Goal: Transaction & Acquisition: Subscribe to service/newsletter

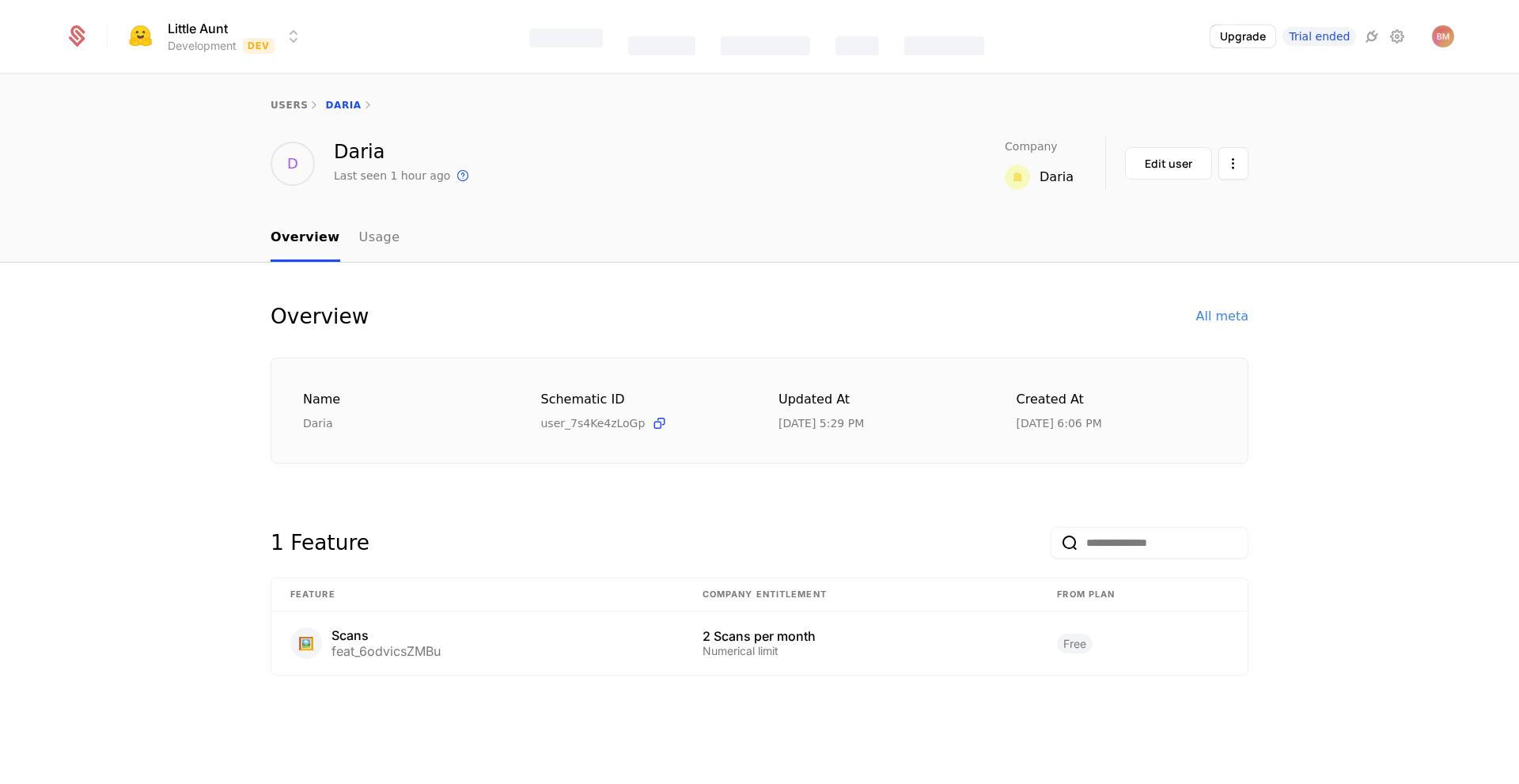
click at [757, 139] on div "D [PERSON_NAME] Last seen 1 hour ago This is the date a track or identify event…" at bounding box center [759, 163] width 978 height 53
click at [804, 488] on div "Overview All meta Name [PERSON_NAME] ID user_7s4Ke4zLoGp Updated at [DATE] 5:29…" at bounding box center [759, 507] width 978 height 413
click at [1232, 43] on button "Upgrade" at bounding box center [1243, 35] width 67 height 23
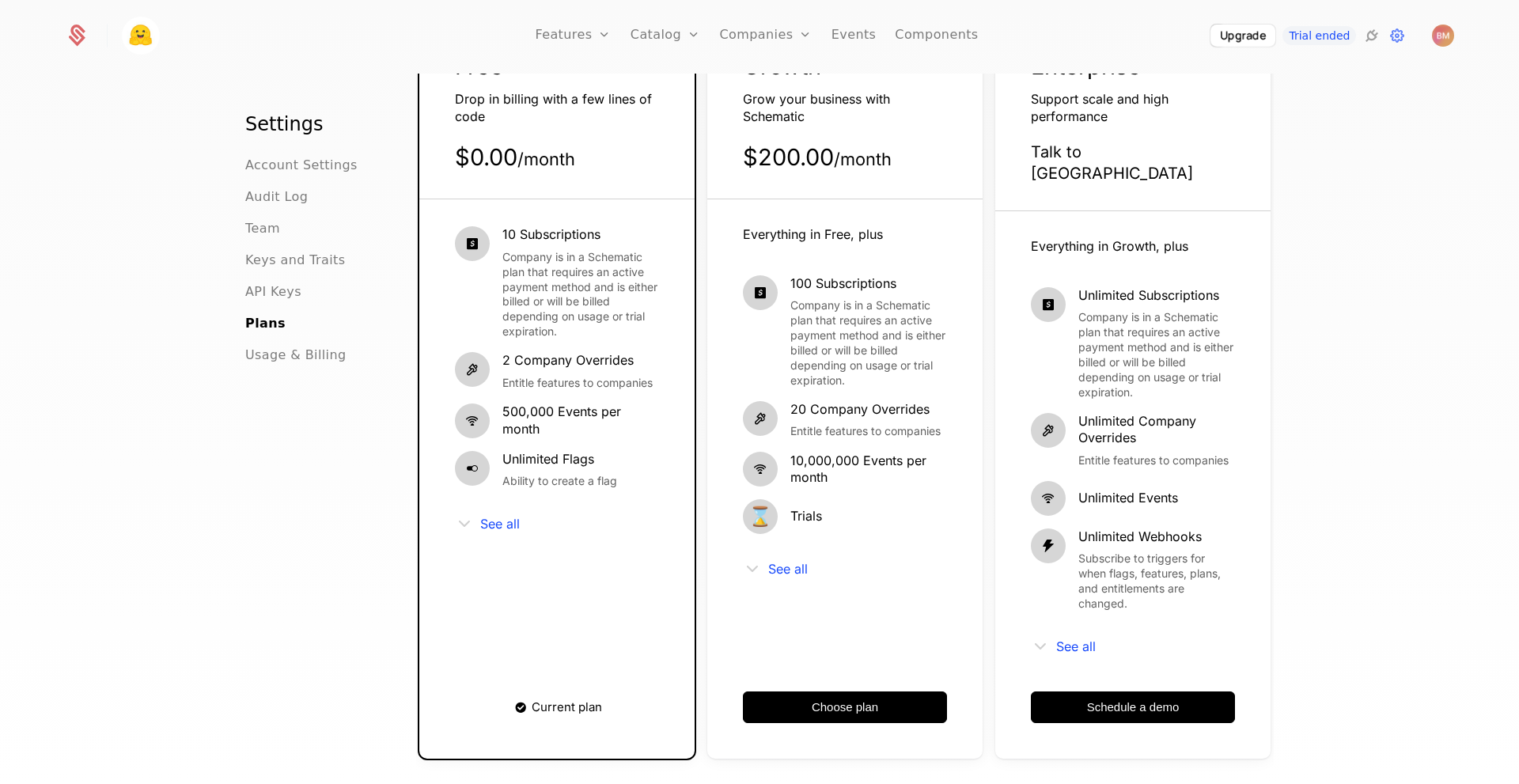
scroll to position [147, 0]
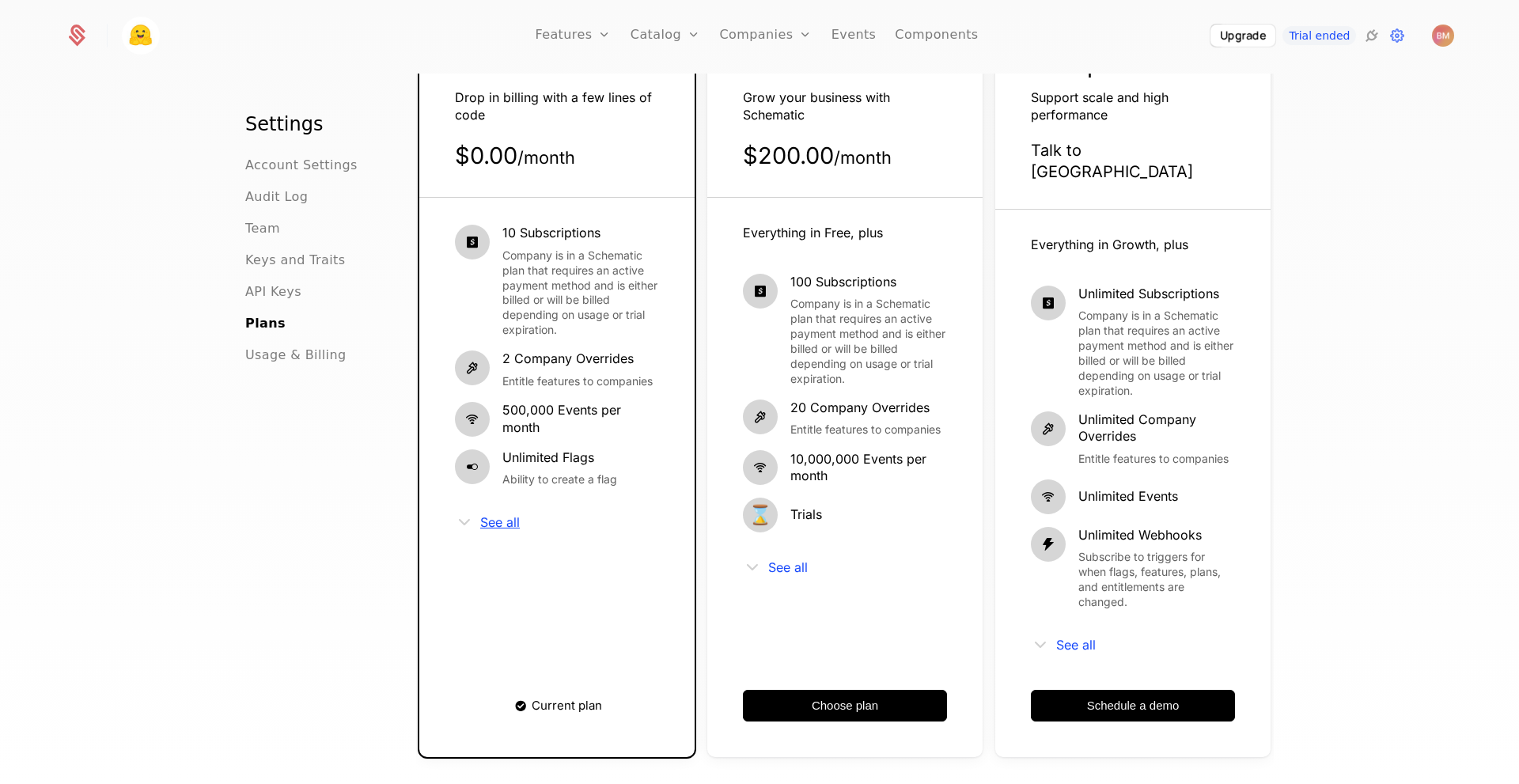
click at [496, 526] on span "See all" at bounding box center [500, 521] width 40 height 13
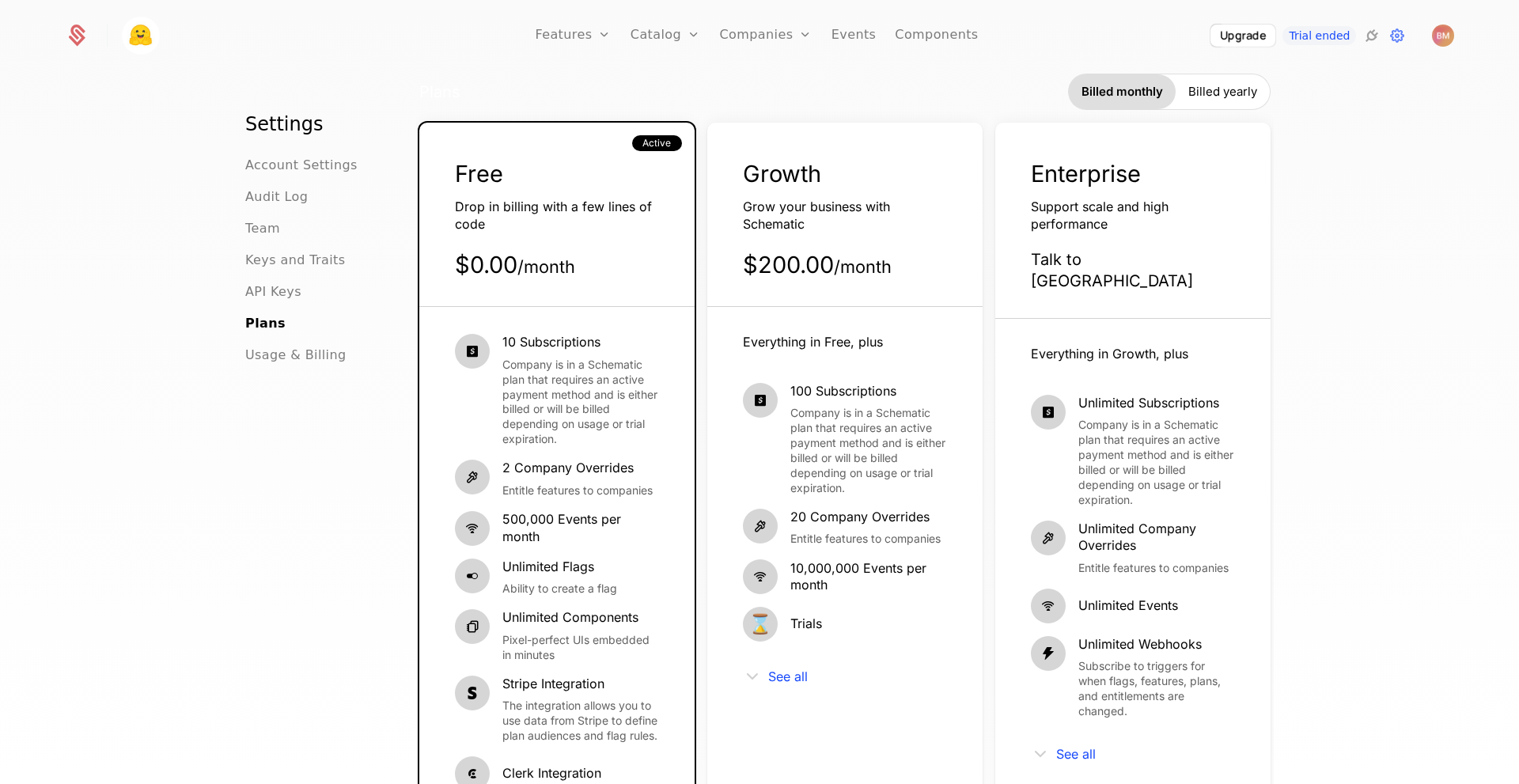
scroll to position [39, 0]
click at [76, 30] on icon at bounding box center [77, 38] width 17 height 18
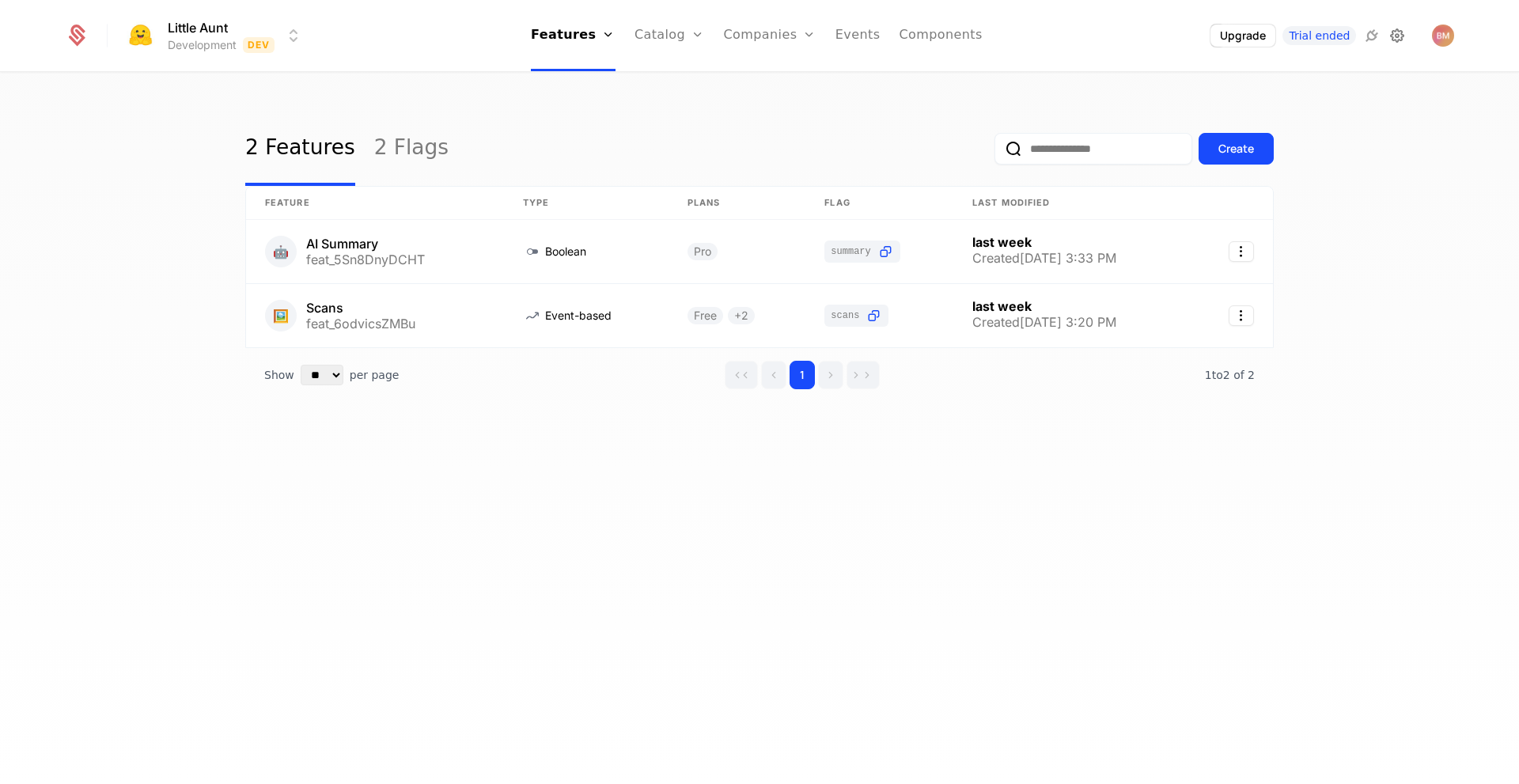
click at [1402, 36] on icon at bounding box center [1397, 35] width 19 height 19
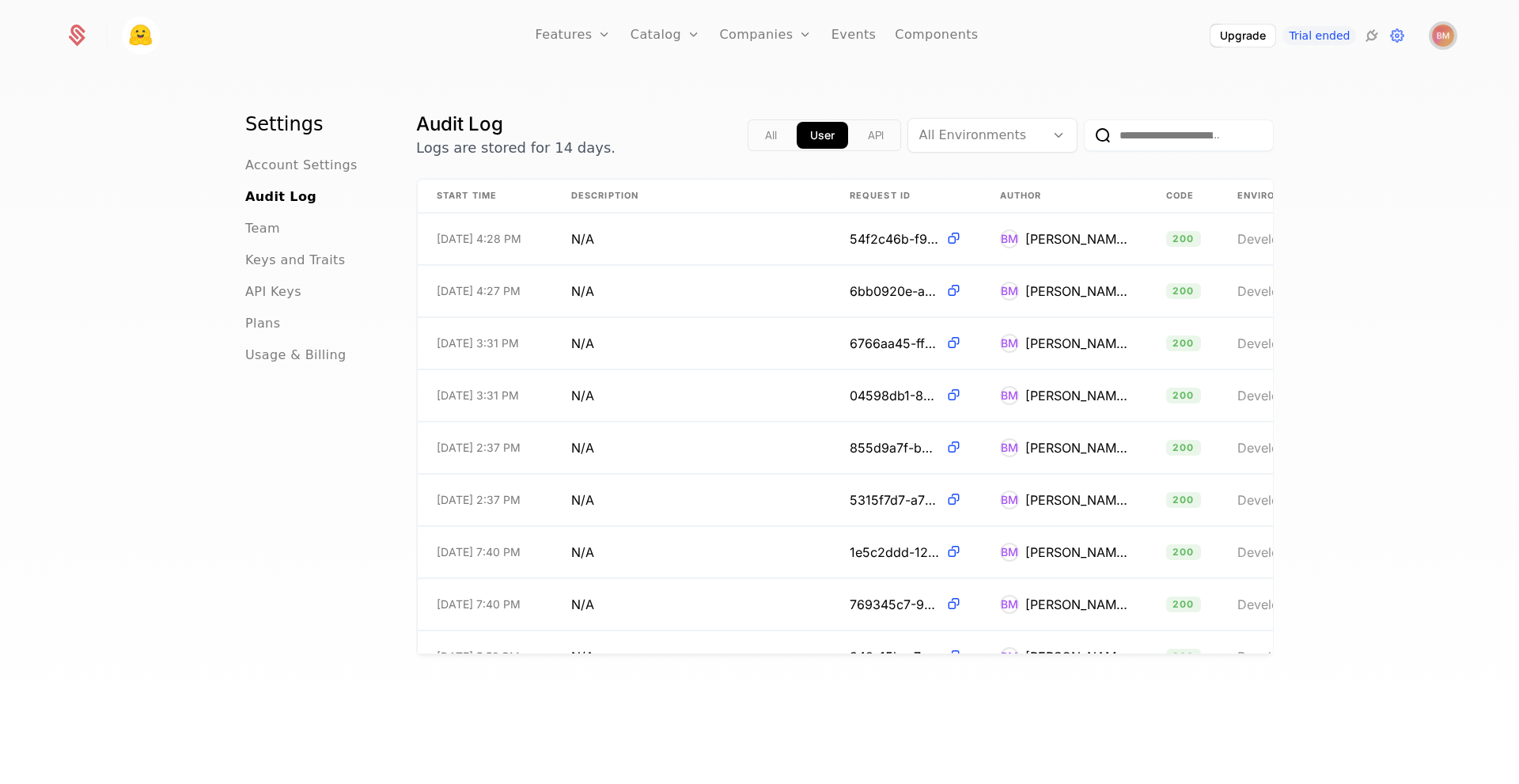
click at [1440, 38] on img "Open user button" at bounding box center [1443, 35] width 22 height 22
click at [1286, 118] on button "Manage account" at bounding box center [1305, 126] width 299 height 40
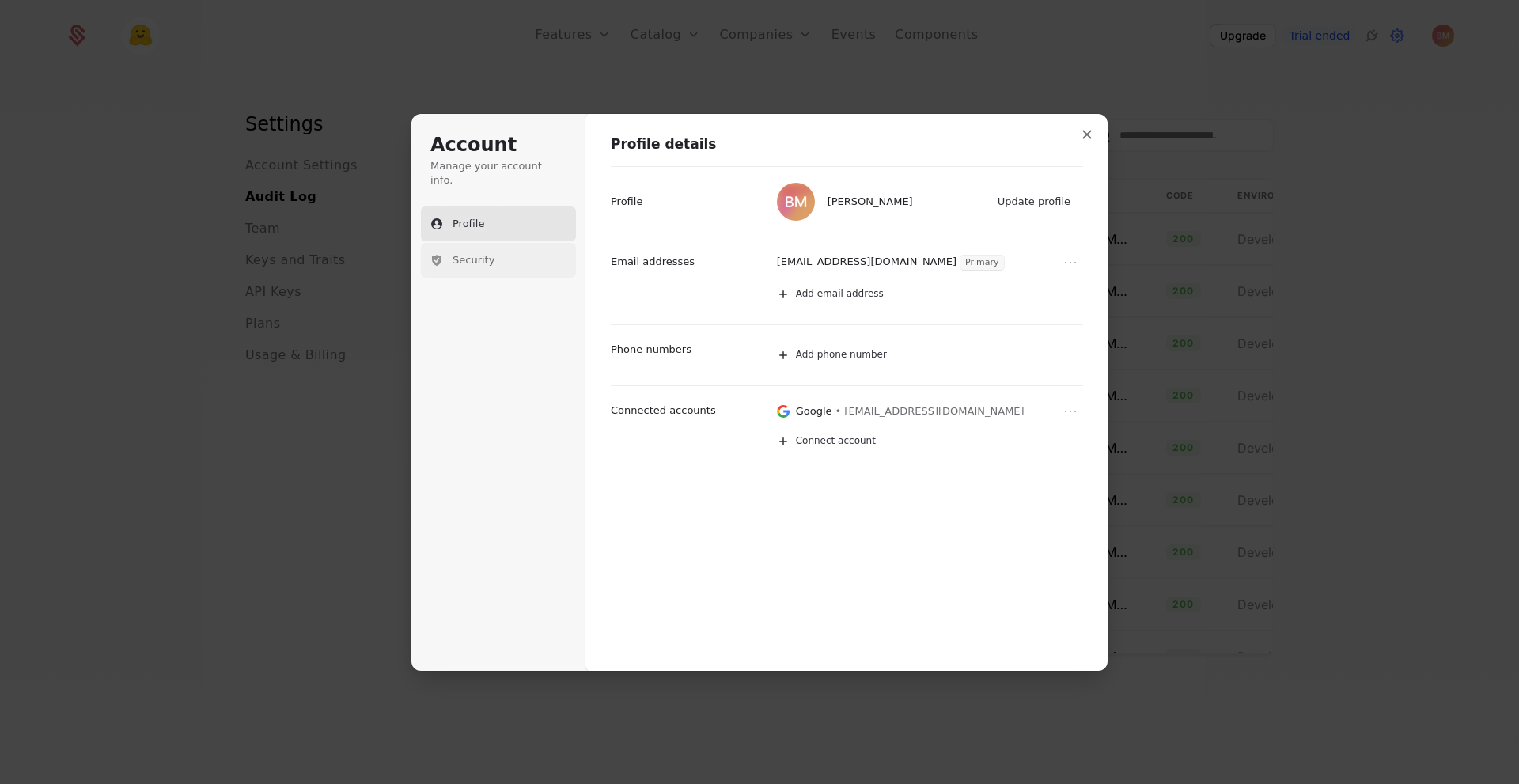
click at [520, 248] on button "Security" at bounding box center [498, 259] width 155 height 35
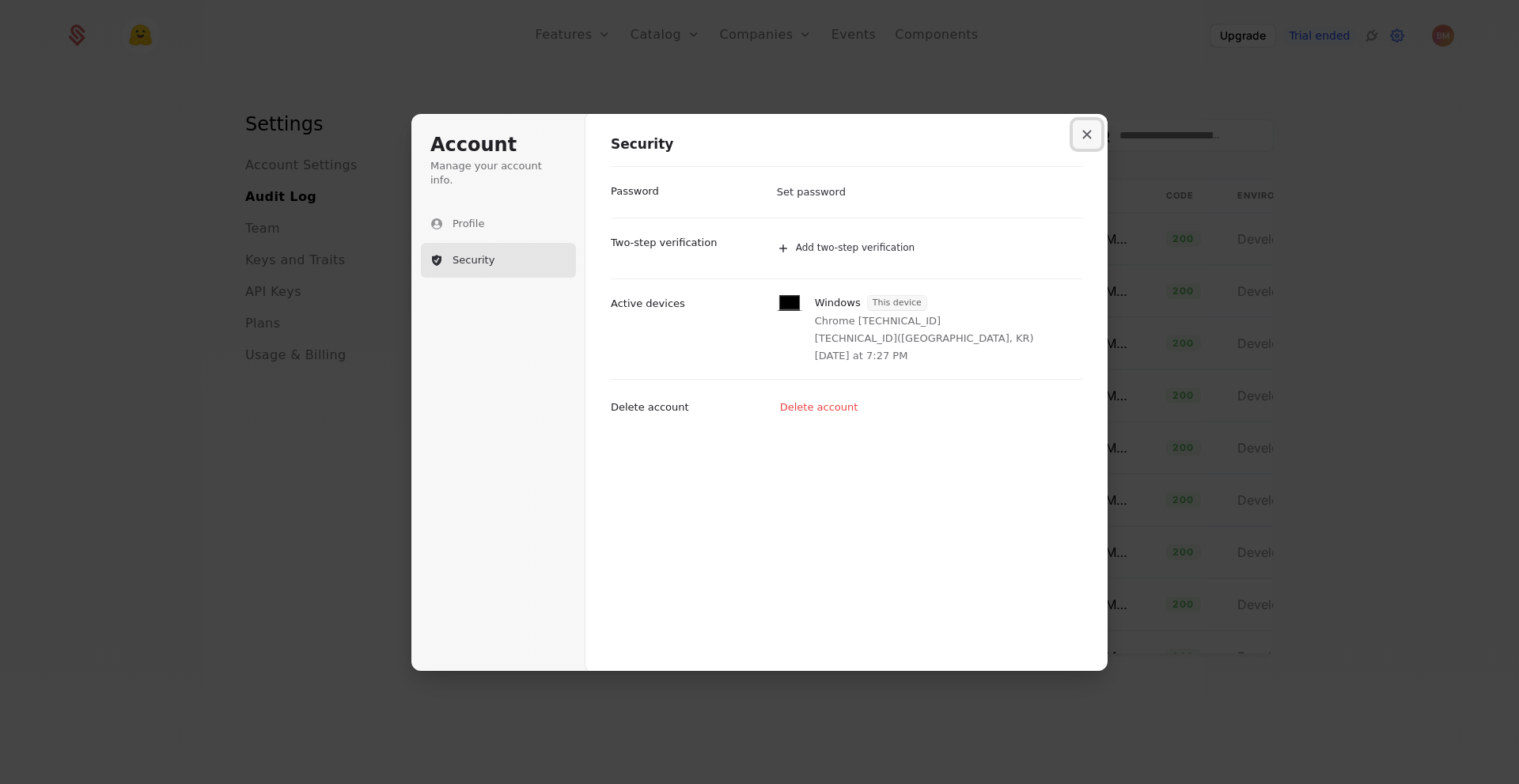
click at [1091, 139] on button "Close modal" at bounding box center [1087, 134] width 29 height 29
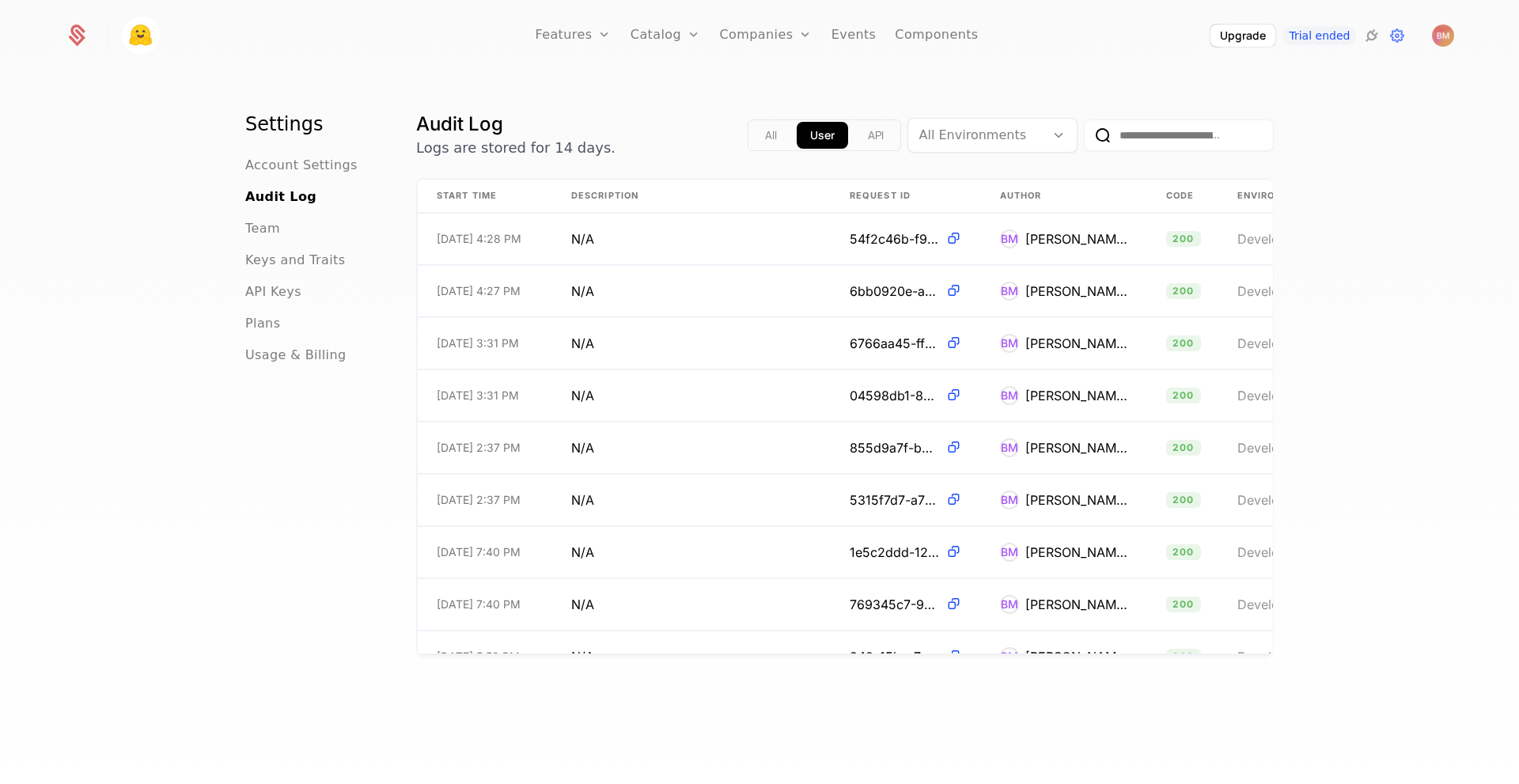
click at [66, 29] on icon at bounding box center [77, 35] width 22 height 22
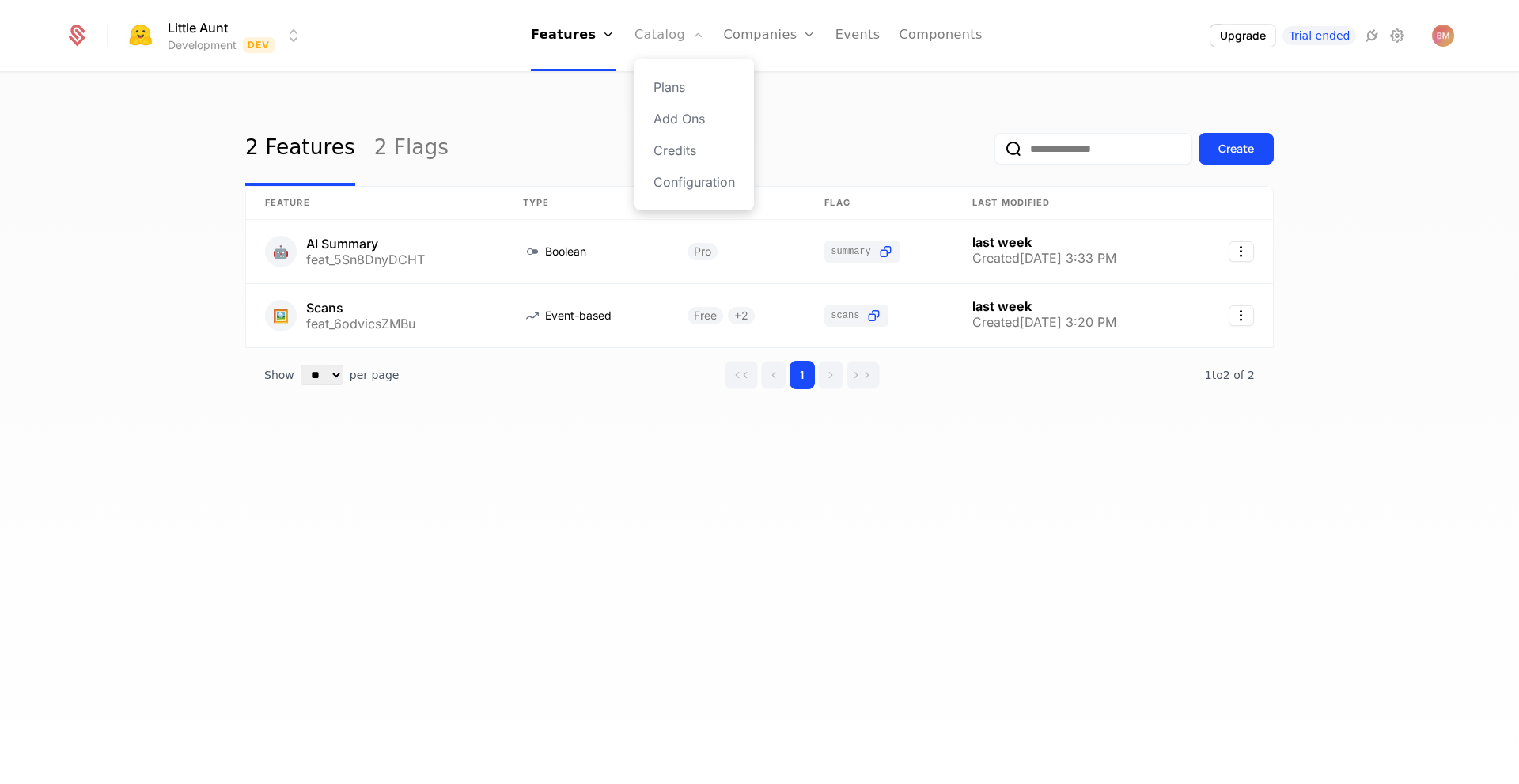
click at [691, 34] on link "Catalog" at bounding box center [669, 35] width 70 height 71
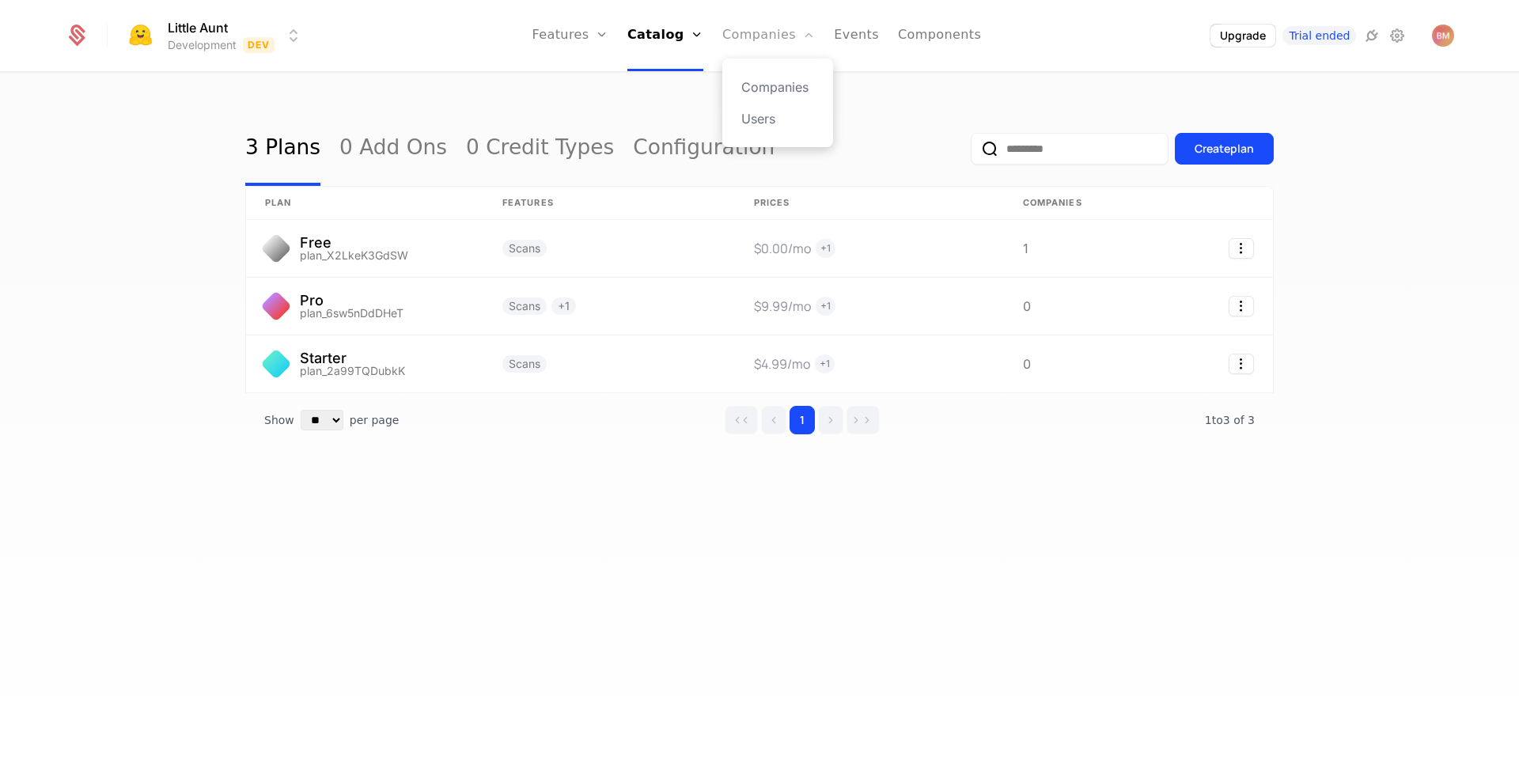
click at [748, 38] on link "Companies" at bounding box center [769, 35] width 93 height 71
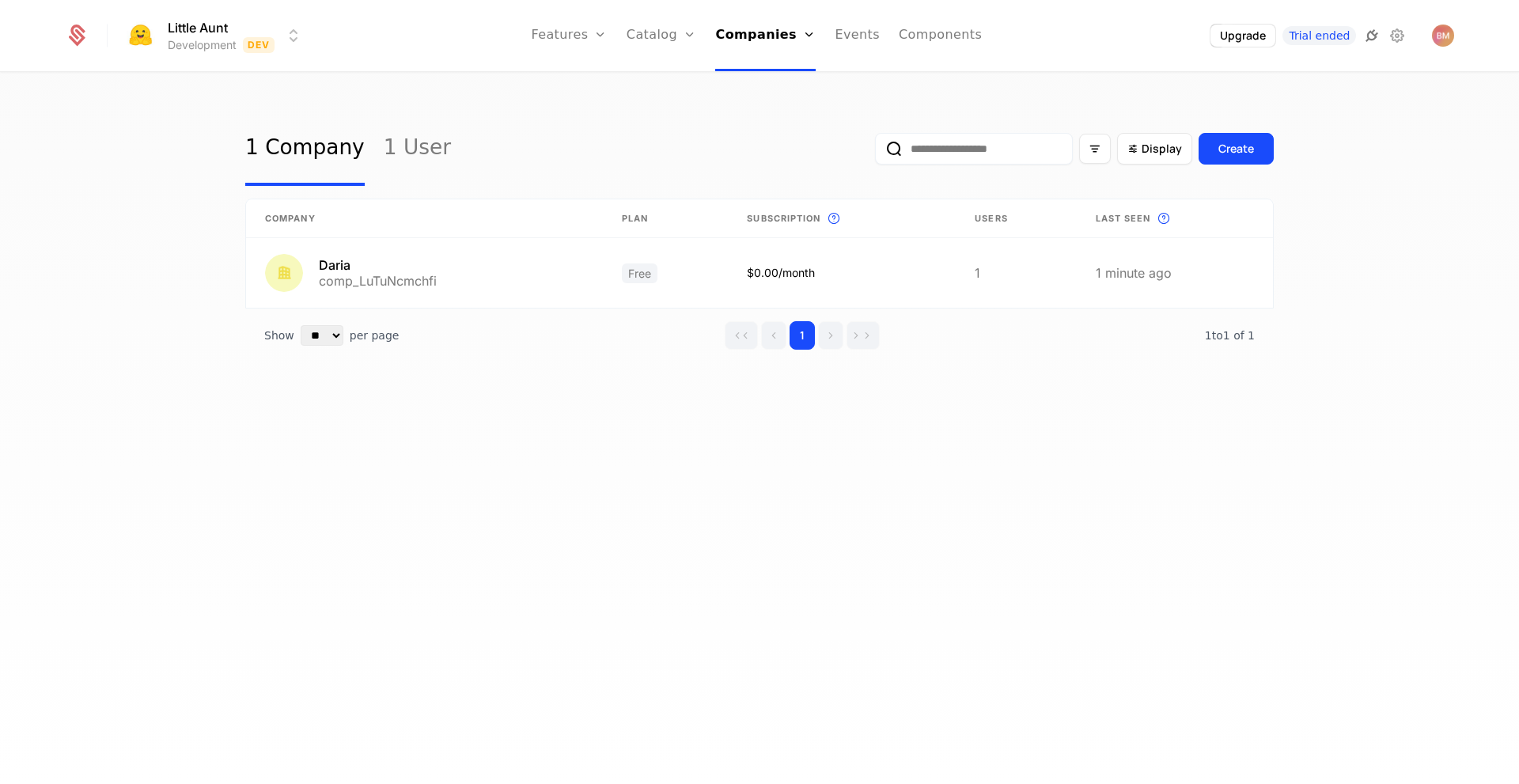
click at [1376, 43] on icon at bounding box center [1372, 35] width 19 height 19
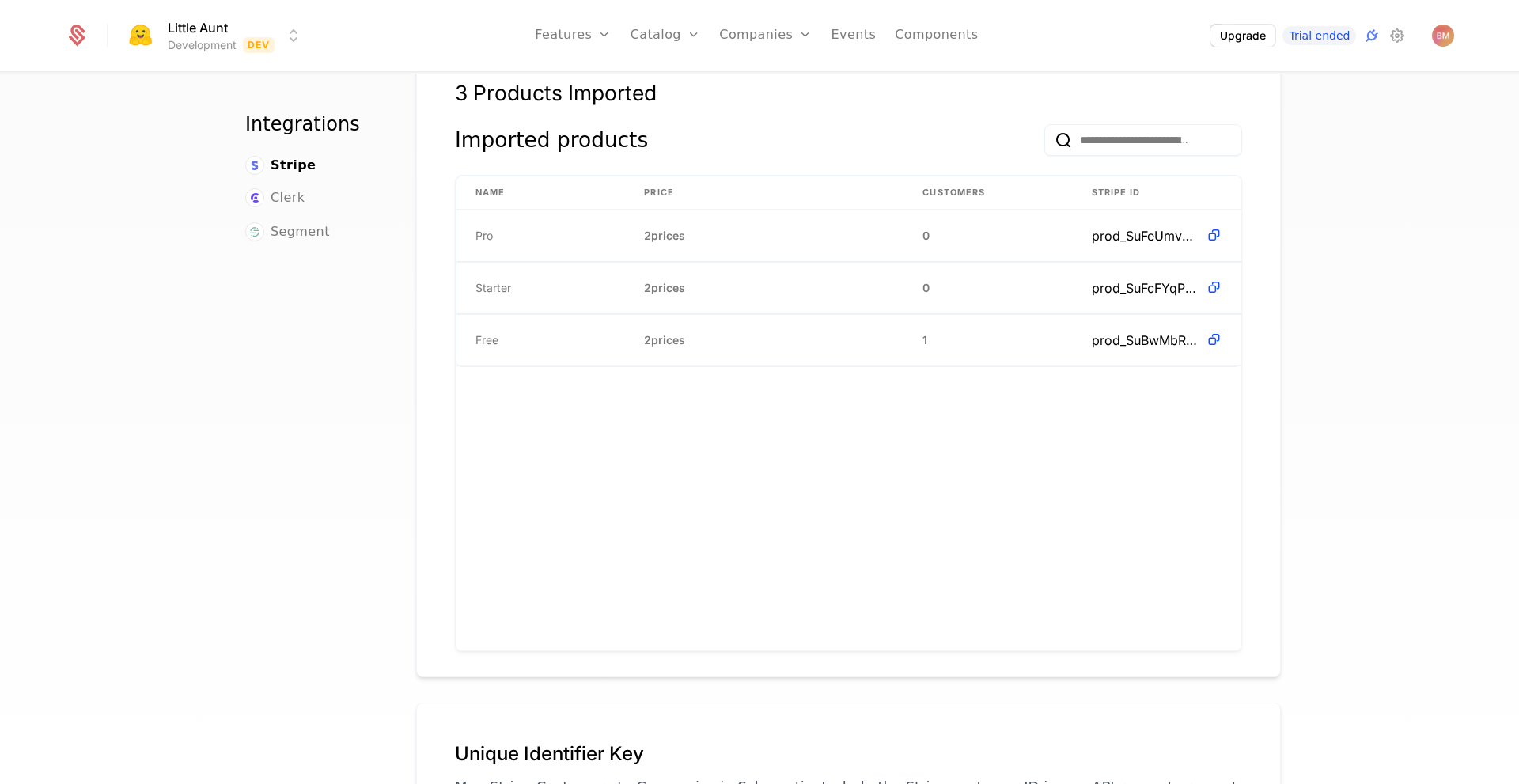
scroll to position [1145, 0]
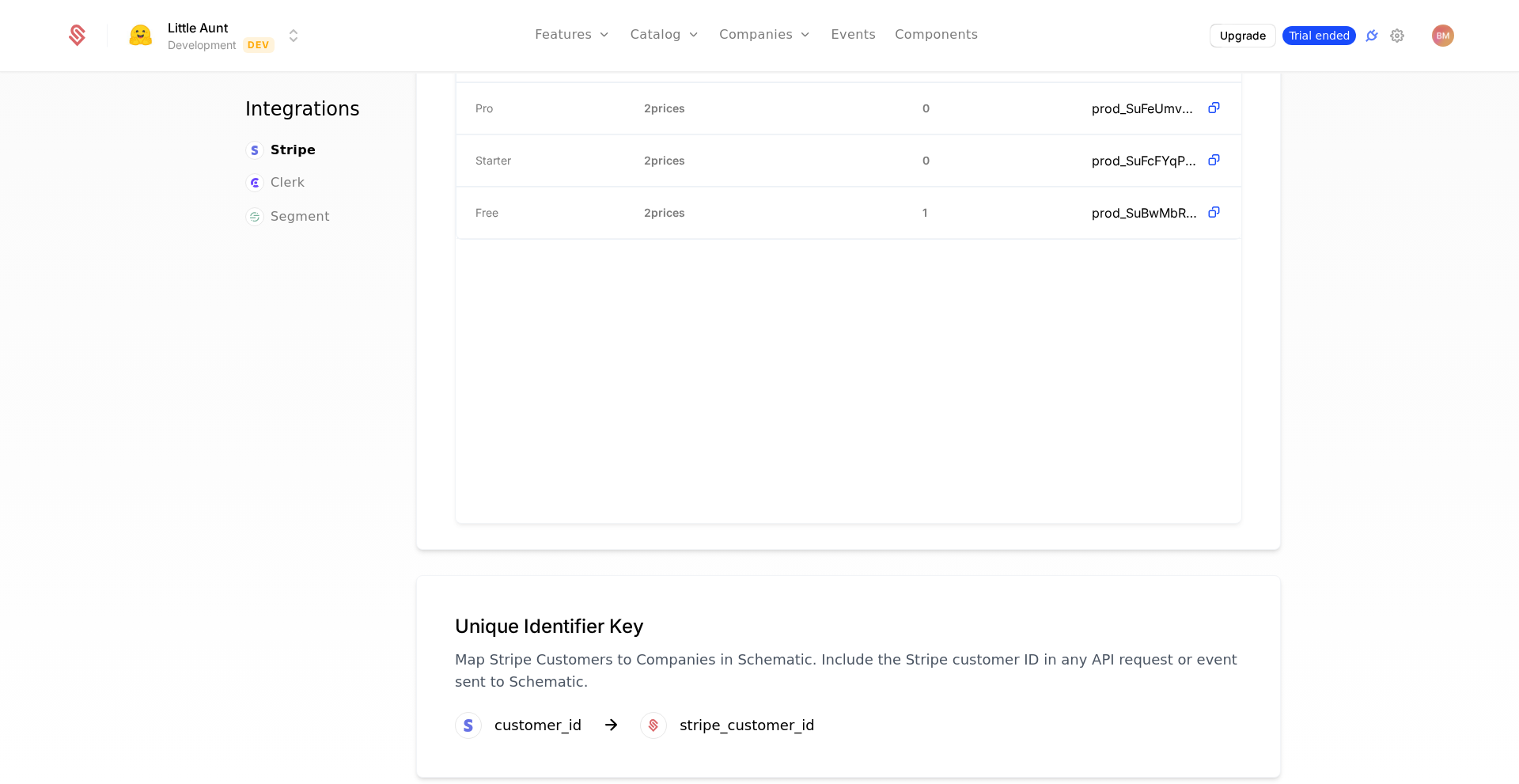
click at [1341, 40] on span "Trial ended" at bounding box center [1319, 35] width 74 height 19
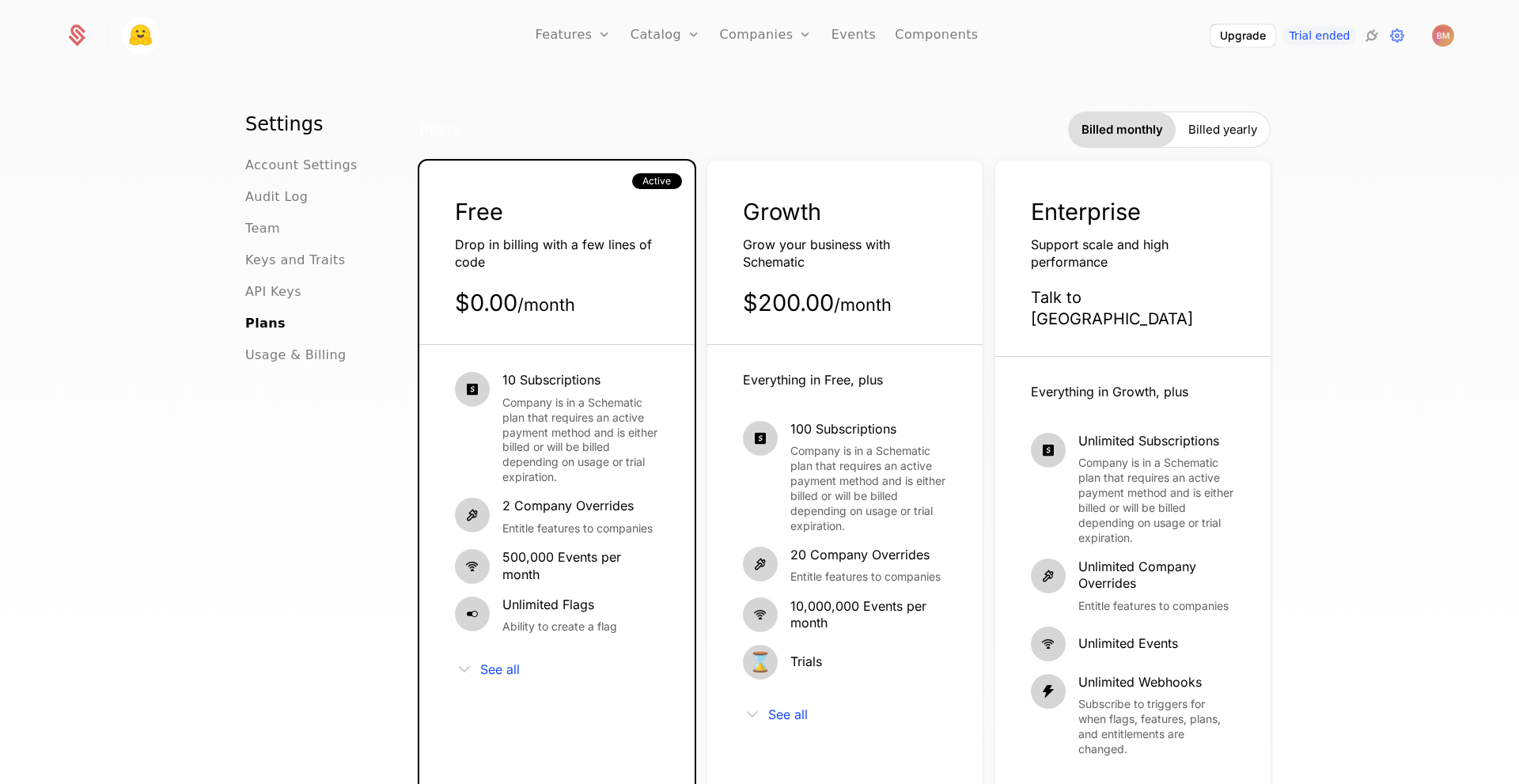
click at [1252, 131] on div "Billed yearly" at bounding box center [1222, 129] width 94 height 35
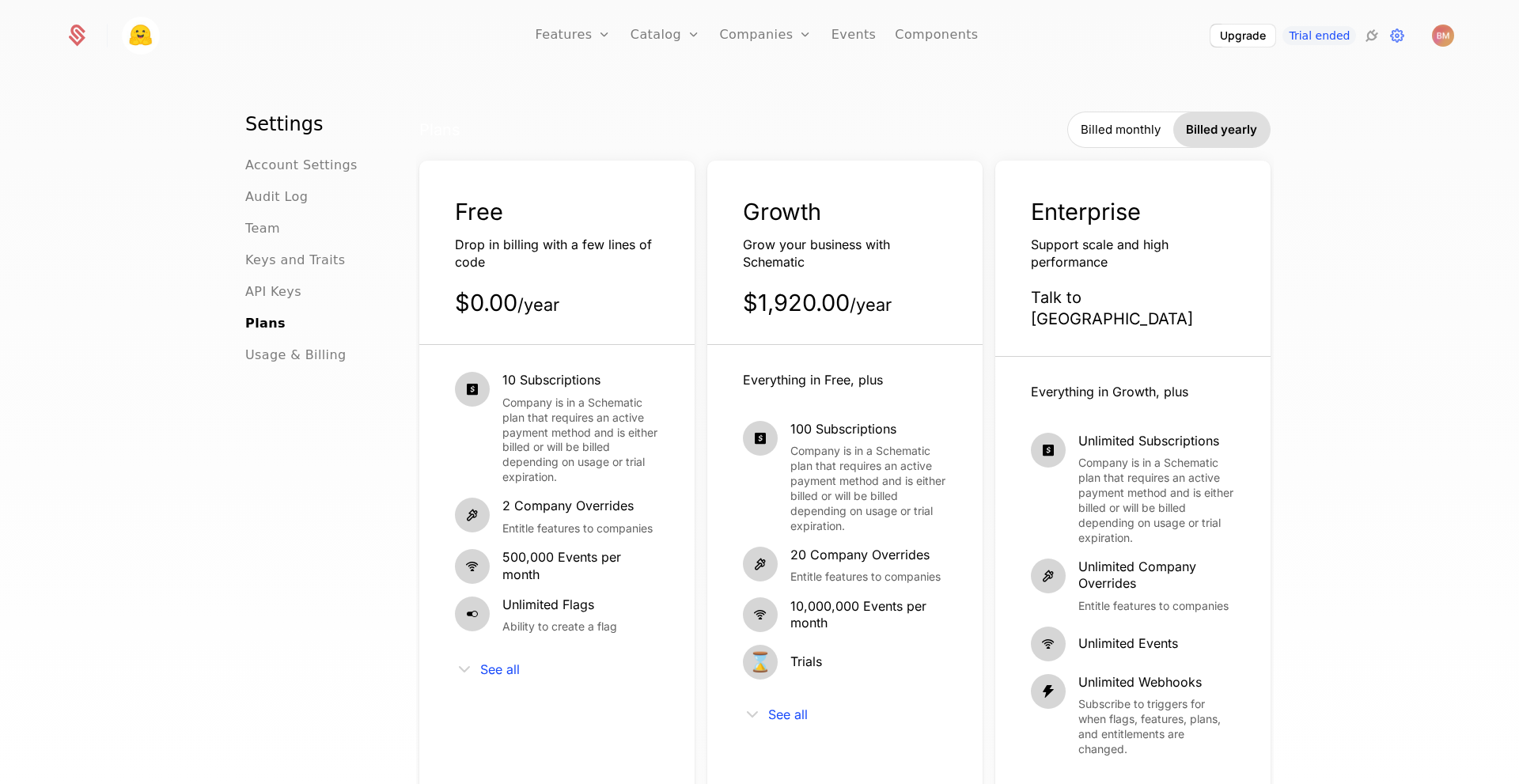
click at [1085, 128] on span "Billed monthly" at bounding box center [1121, 129] width 80 height 16
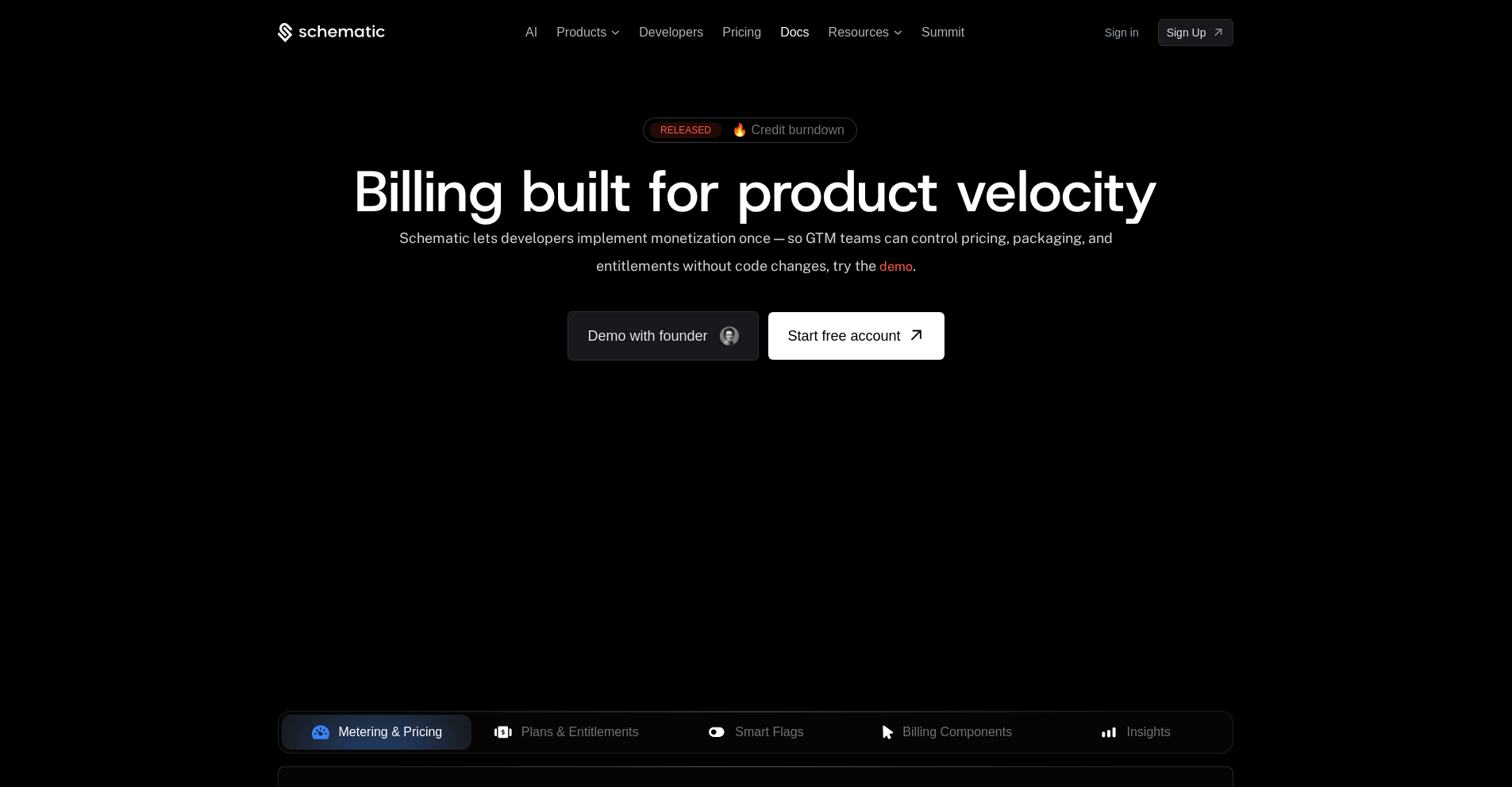
click at [794, 34] on span "Docs" at bounding box center [795, 32] width 29 height 14
